Goal: Navigation & Orientation: Find specific page/section

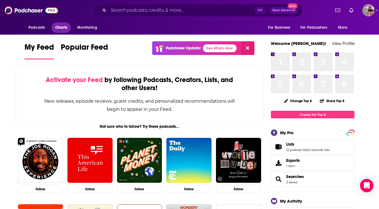
click at [61, 26] on span "Charts" at bounding box center [61, 28] width 12 height 8
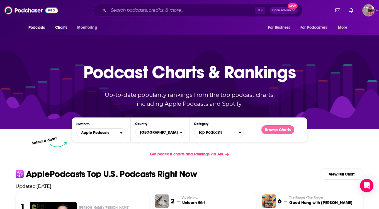
click at [269, 130] on button "Browse Charts" at bounding box center [277, 129] width 33 height 9
